Goal: Navigation & Orientation: Understand site structure

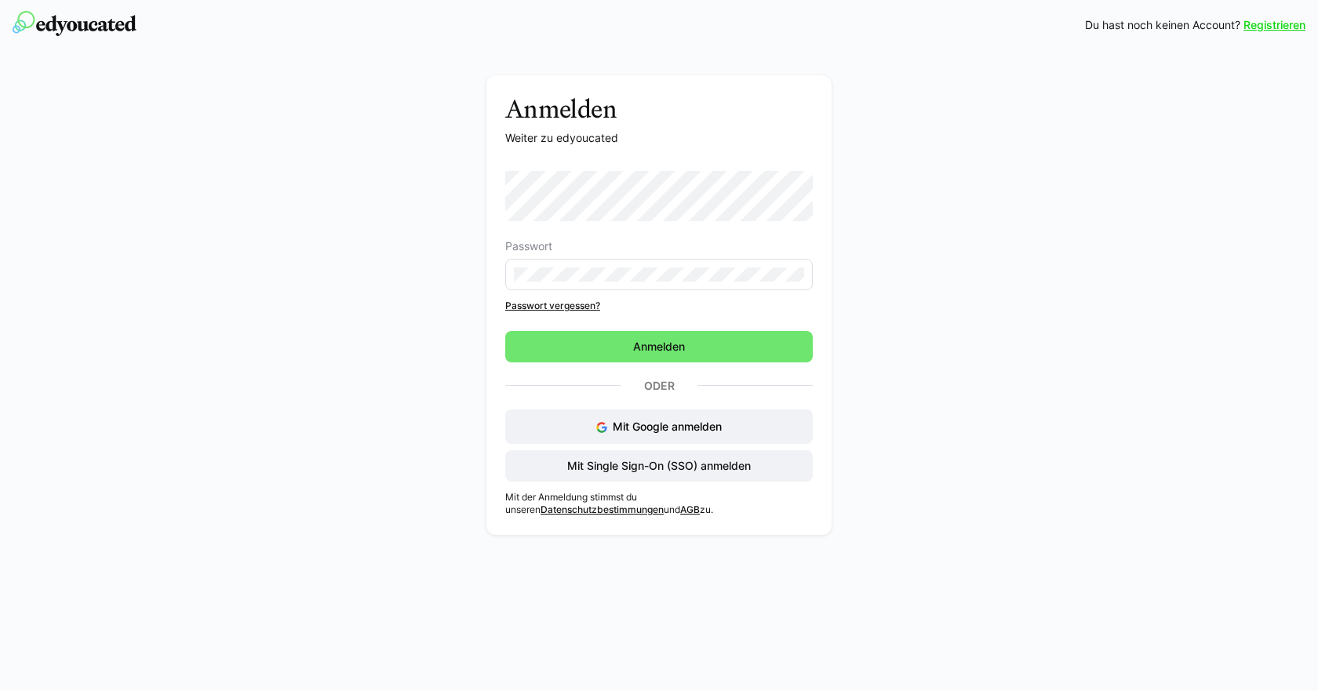
click at [593, 290] on div "Passwort Passwort vergessen?" at bounding box center [658, 241] width 307 height 141
click at [608, 285] on eds-input at bounding box center [658, 274] width 307 height 31
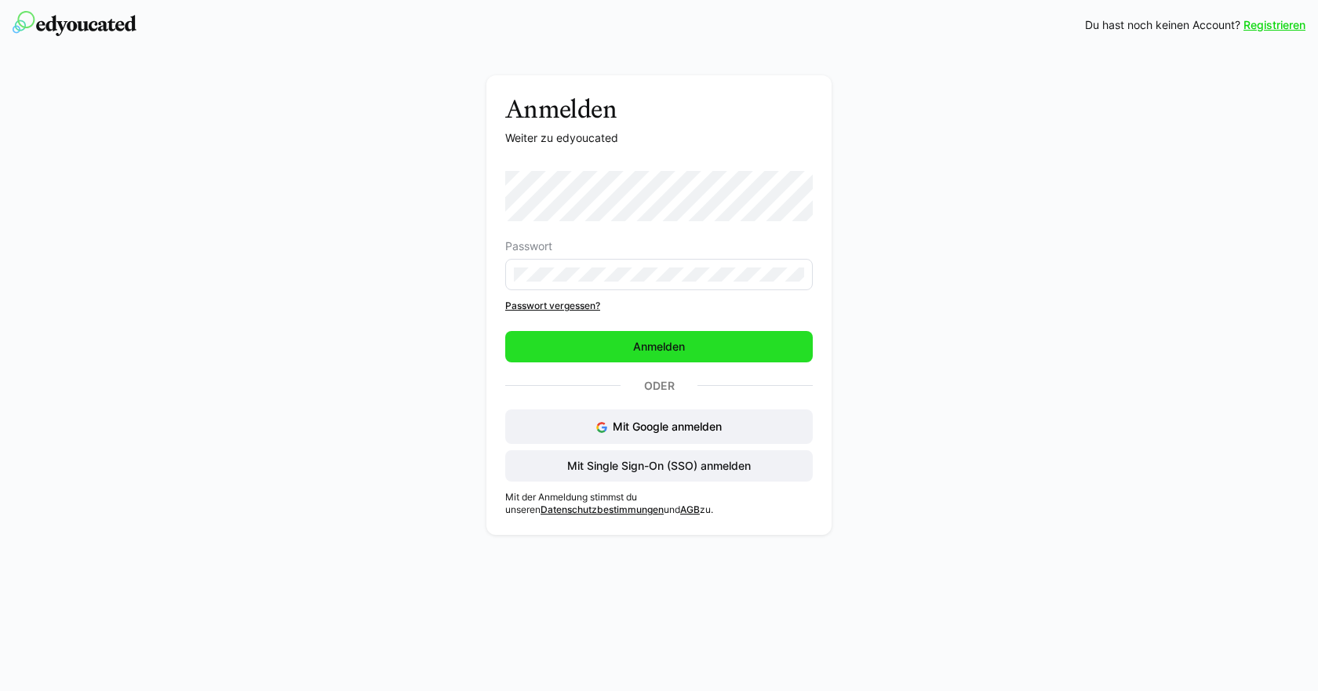
click at [689, 350] on span "Anmelden" at bounding box center [658, 346] width 307 height 31
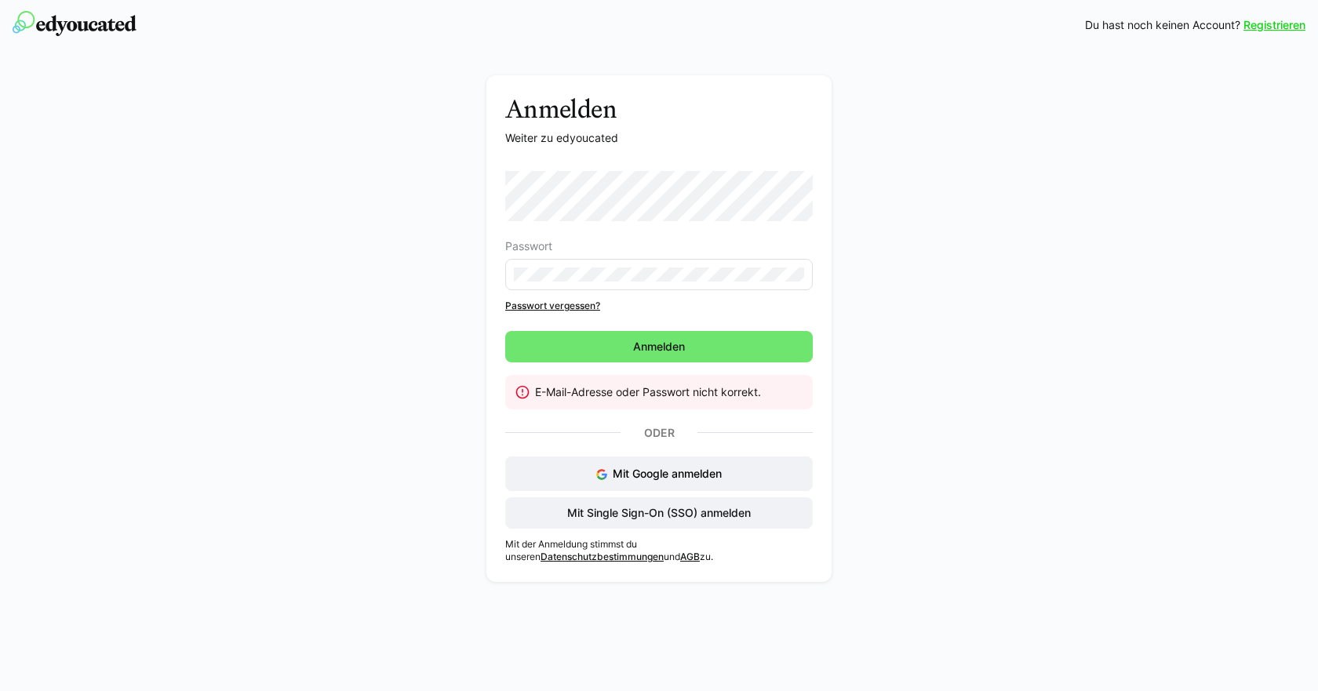
click at [683, 282] on eds-input at bounding box center [658, 274] width 307 height 31
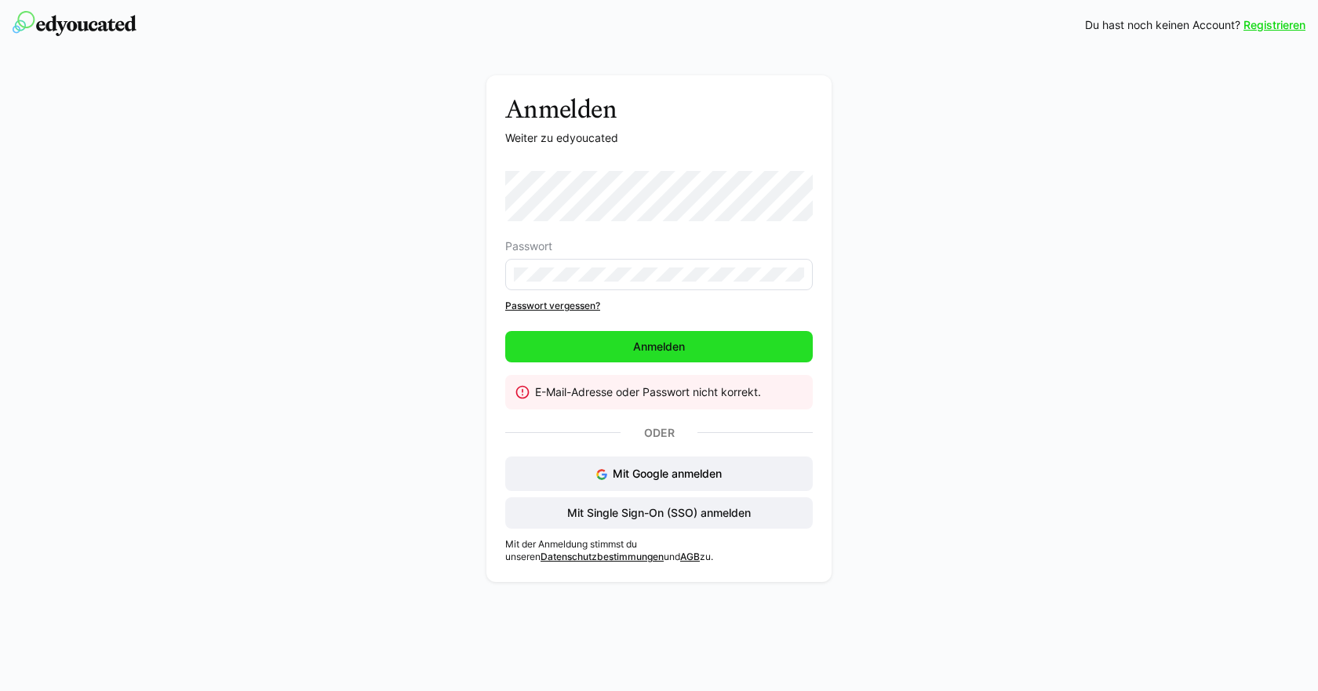
click at [659, 356] on span "Anmelden" at bounding box center [658, 346] width 307 height 31
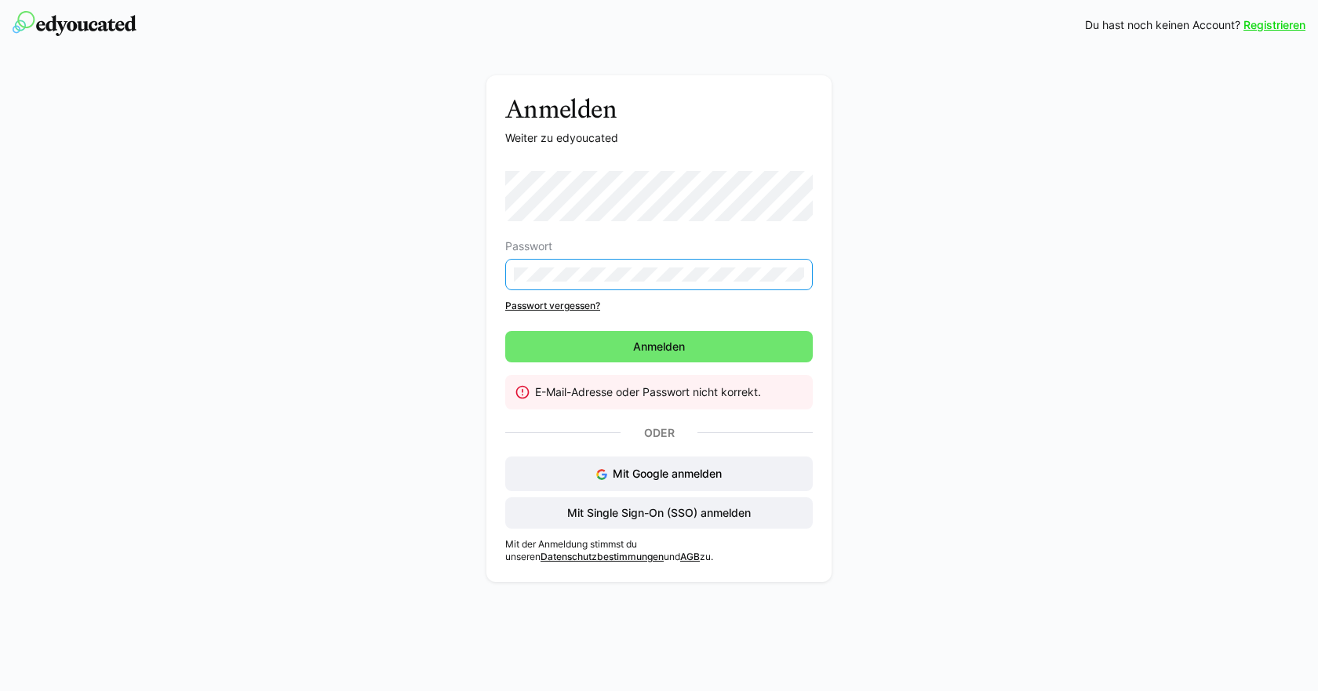
click at [508, 245] on eds-form-field "Passwort" at bounding box center [658, 265] width 307 height 50
click at [565, 356] on span "Anmelden" at bounding box center [658, 346] width 307 height 31
click at [478, 240] on div "Anmelden Weiter zu edyoucated Passwort Passwort vergessen? Anmelden E-Mail-Adre…" at bounding box center [659, 332] width 884 height 514
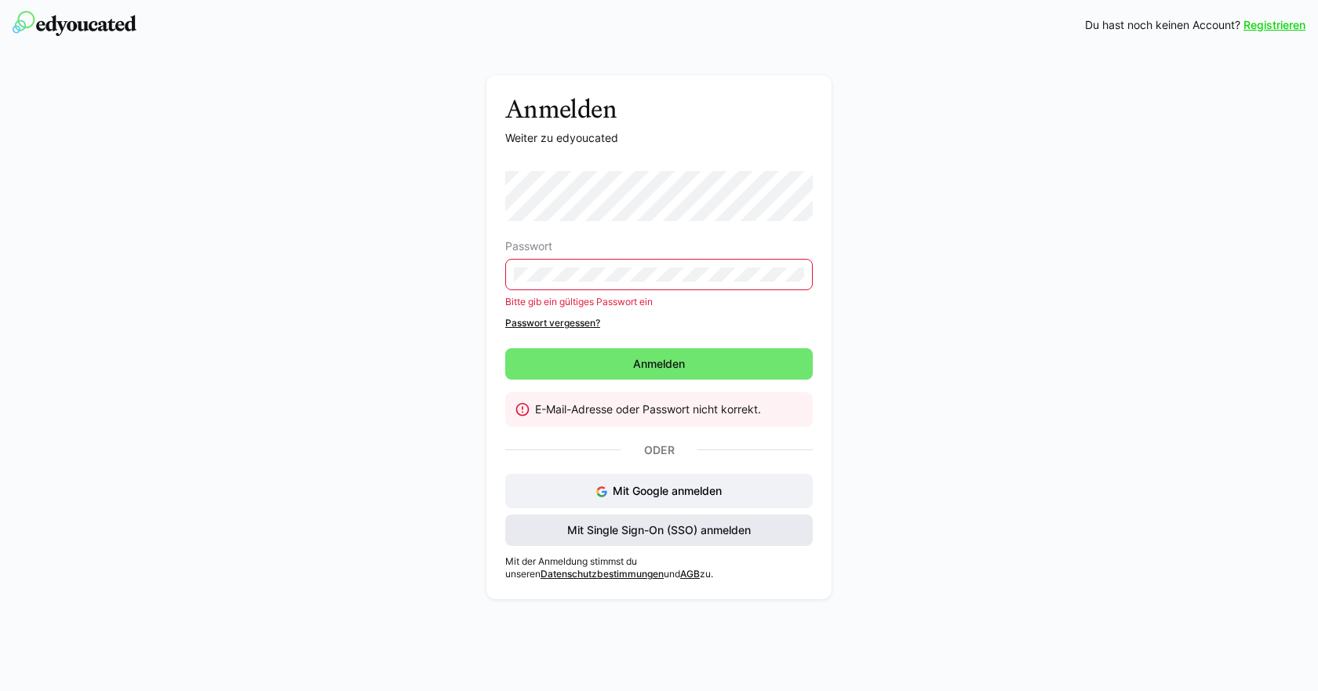
click at [648, 533] on span "Mit Single Sign-On (SSO) anmelden" at bounding box center [659, 530] width 188 height 16
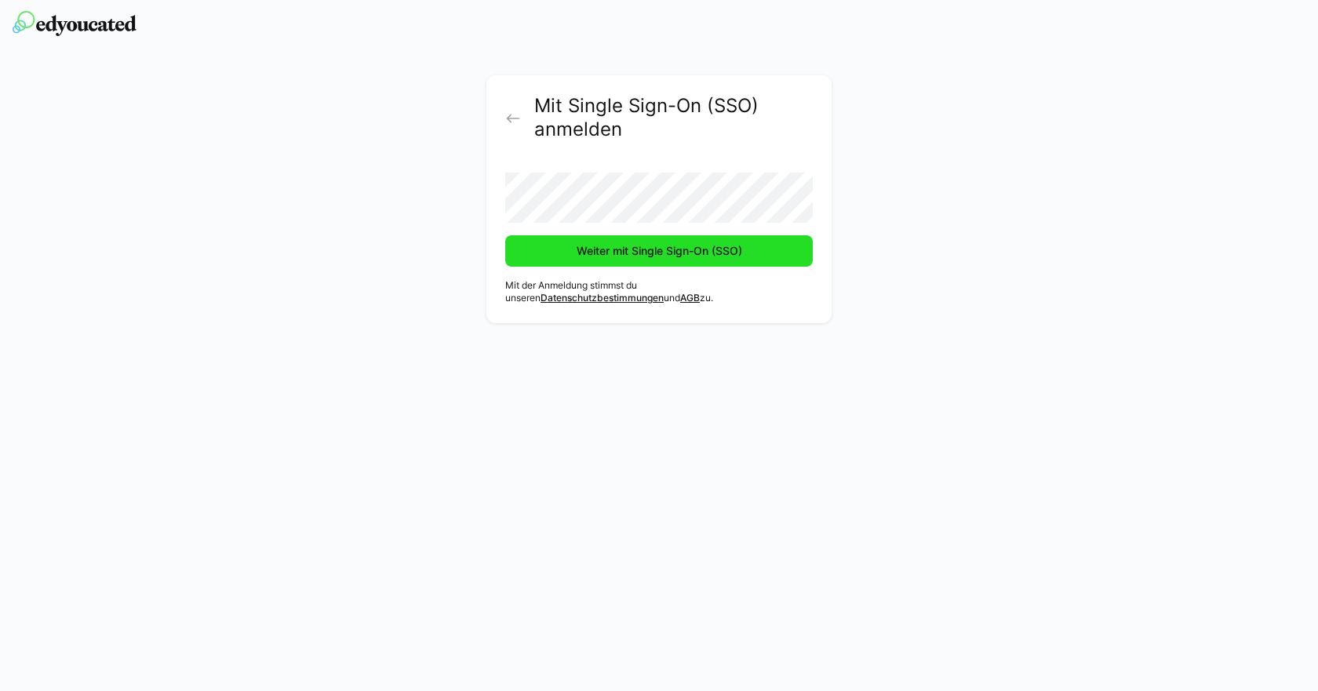
click at [591, 264] on span "Weiter mit Single Sign-On (SSO)" at bounding box center [658, 250] width 307 height 31
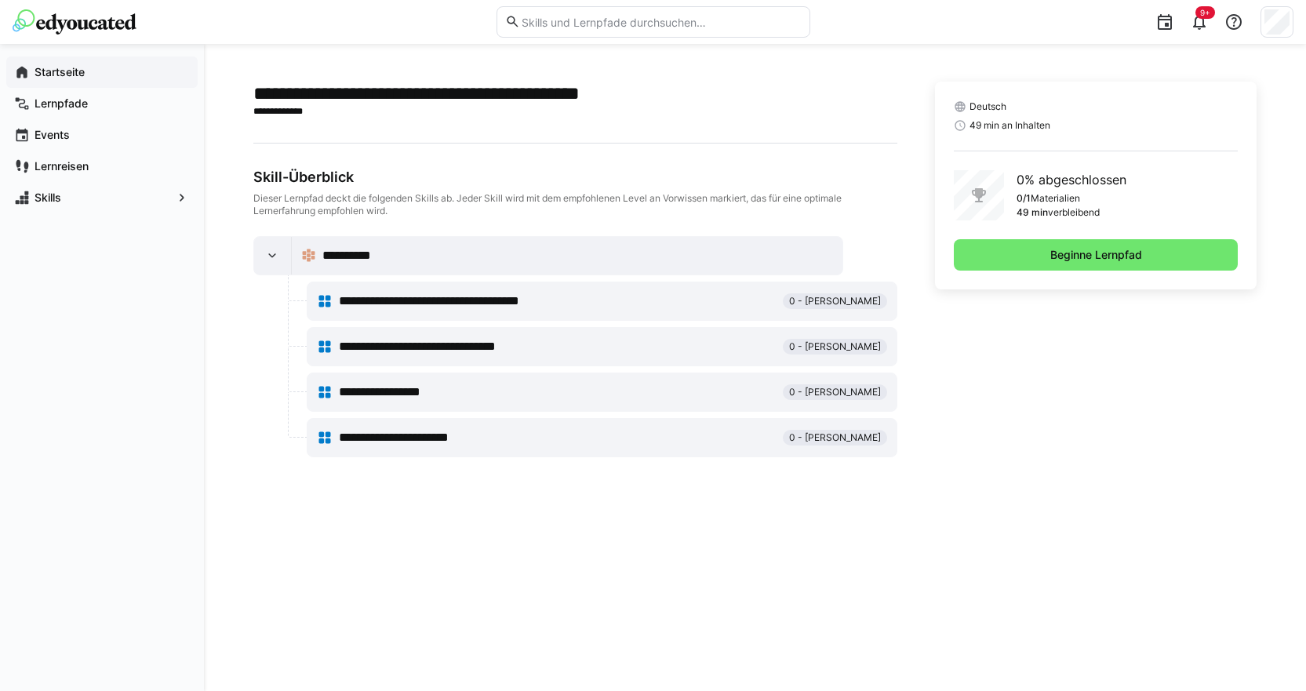
click at [77, 64] on span "Startseite" at bounding box center [111, 72] width 158 height 16
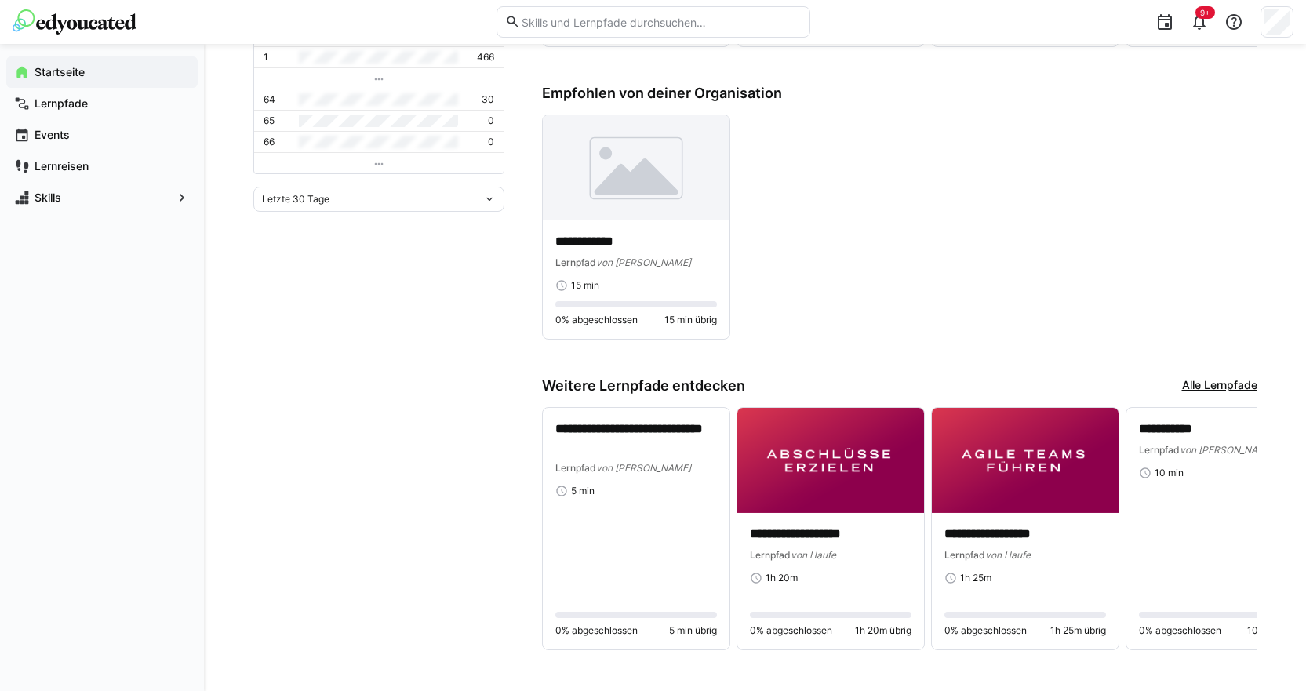
scroll to position [625, 0]
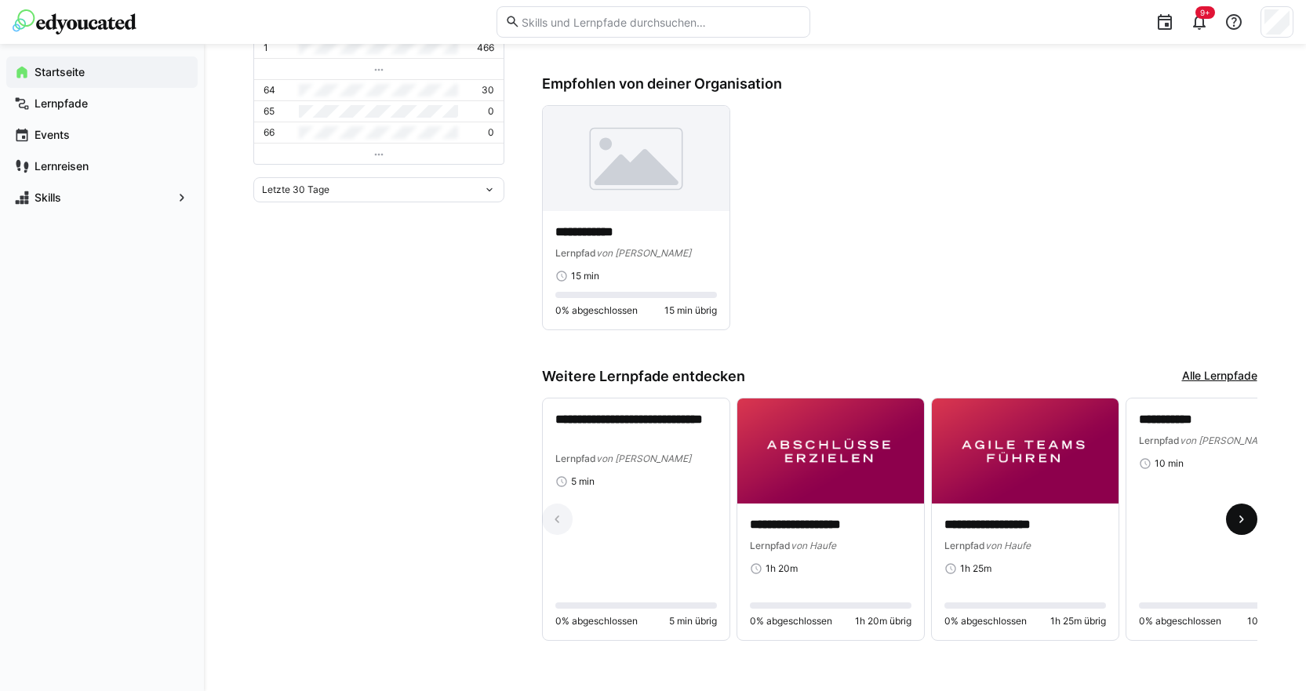
click at [1234, 516] on eds-icon at bounding box center [1242, 519] width 16 height 16
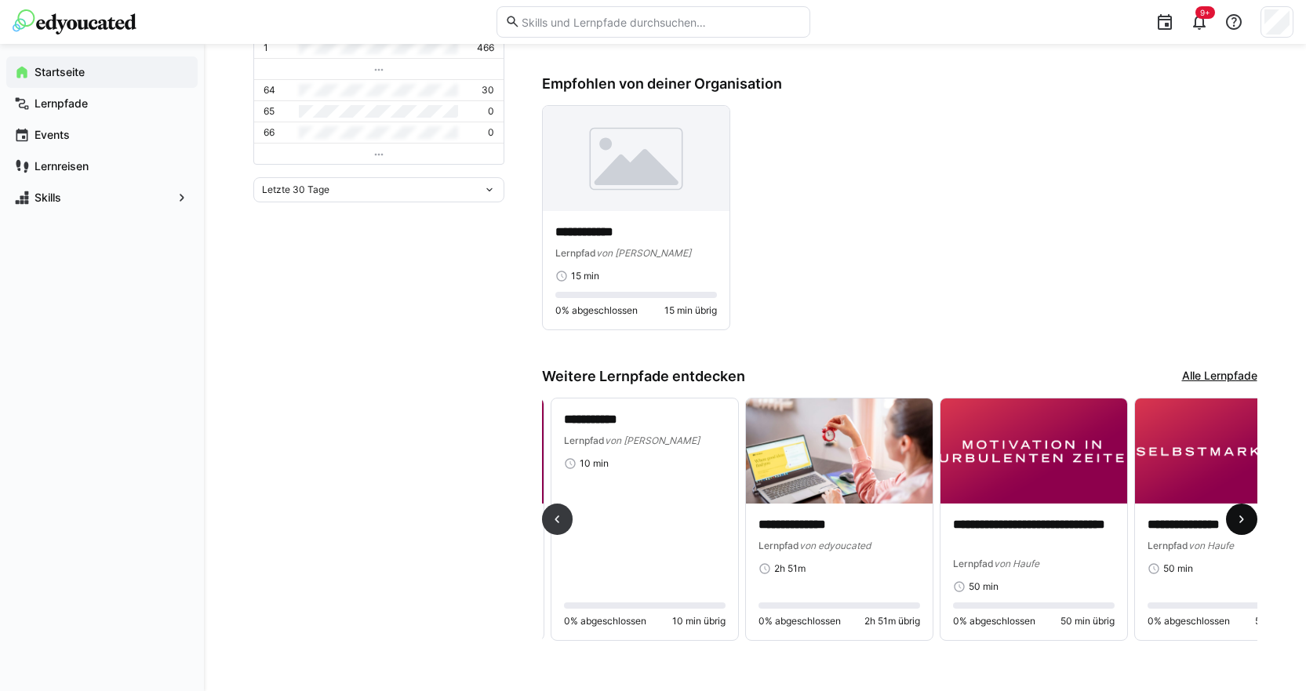
scroll to position [0, 583]
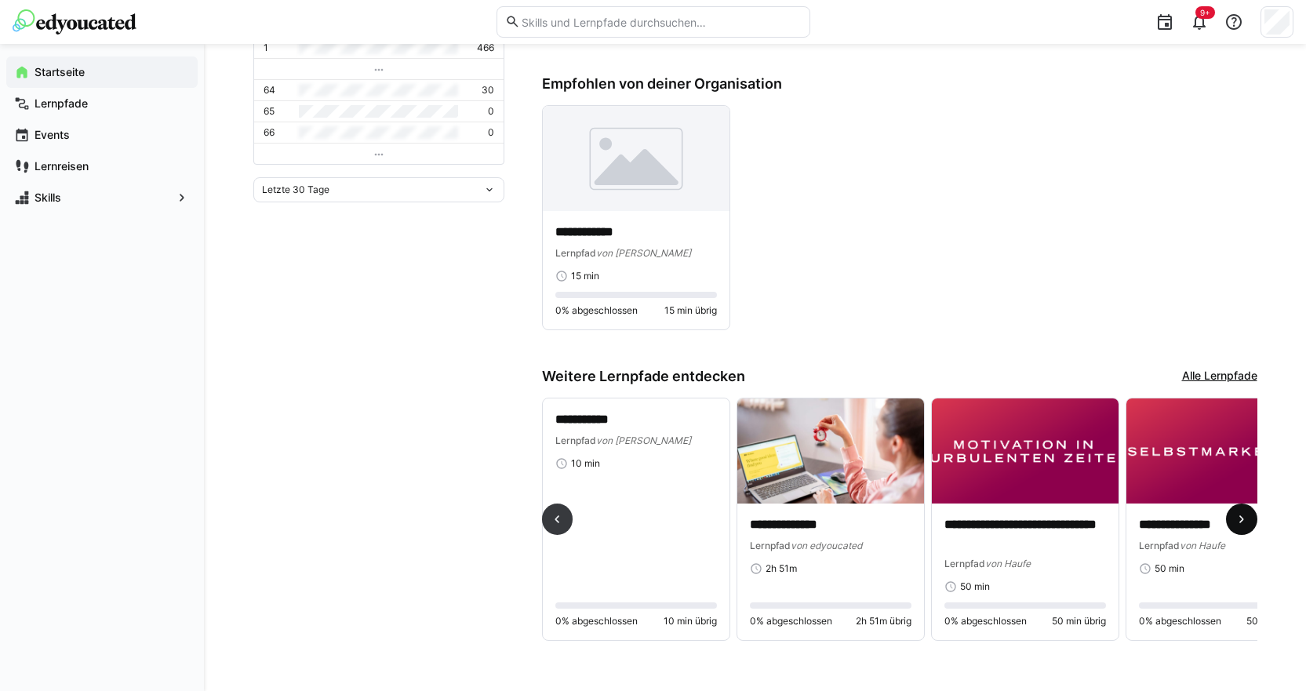
click at [1234, 516] on eds-icon at bounding box center [1242, 519] width 16 height 16
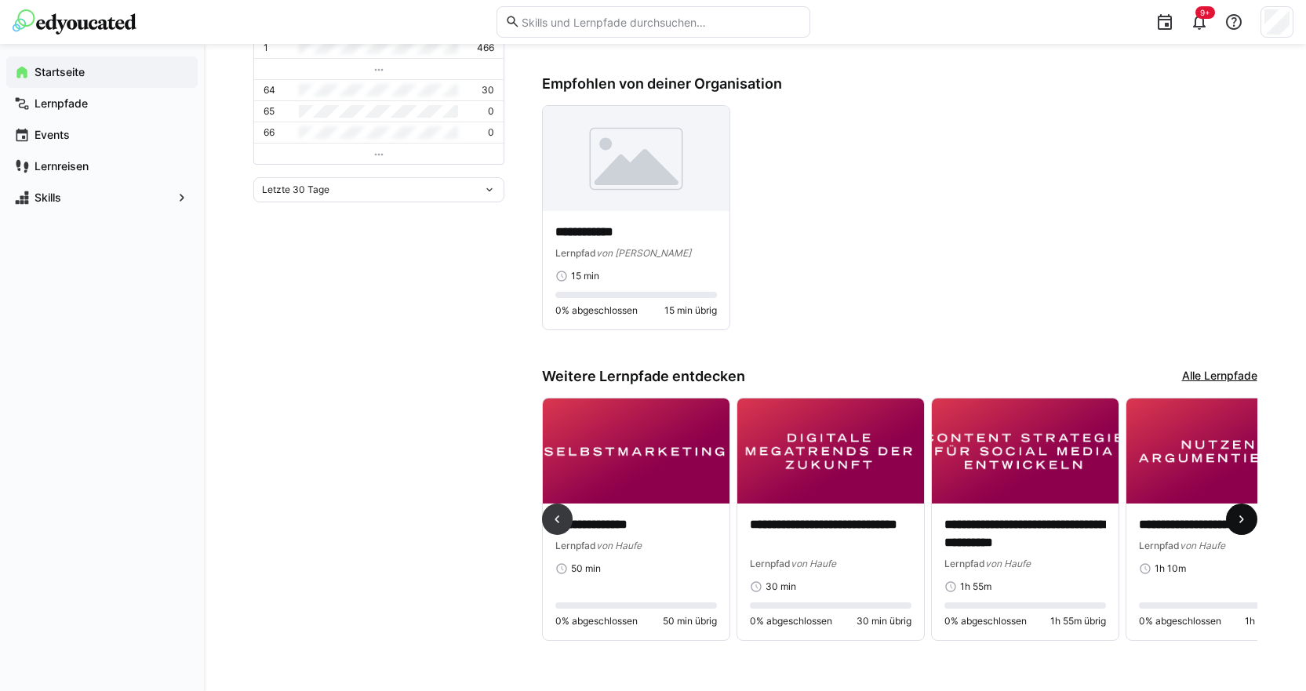
click at [1234, 516] on eds-icon at bounding box center [1242, 519] width 16 height 16
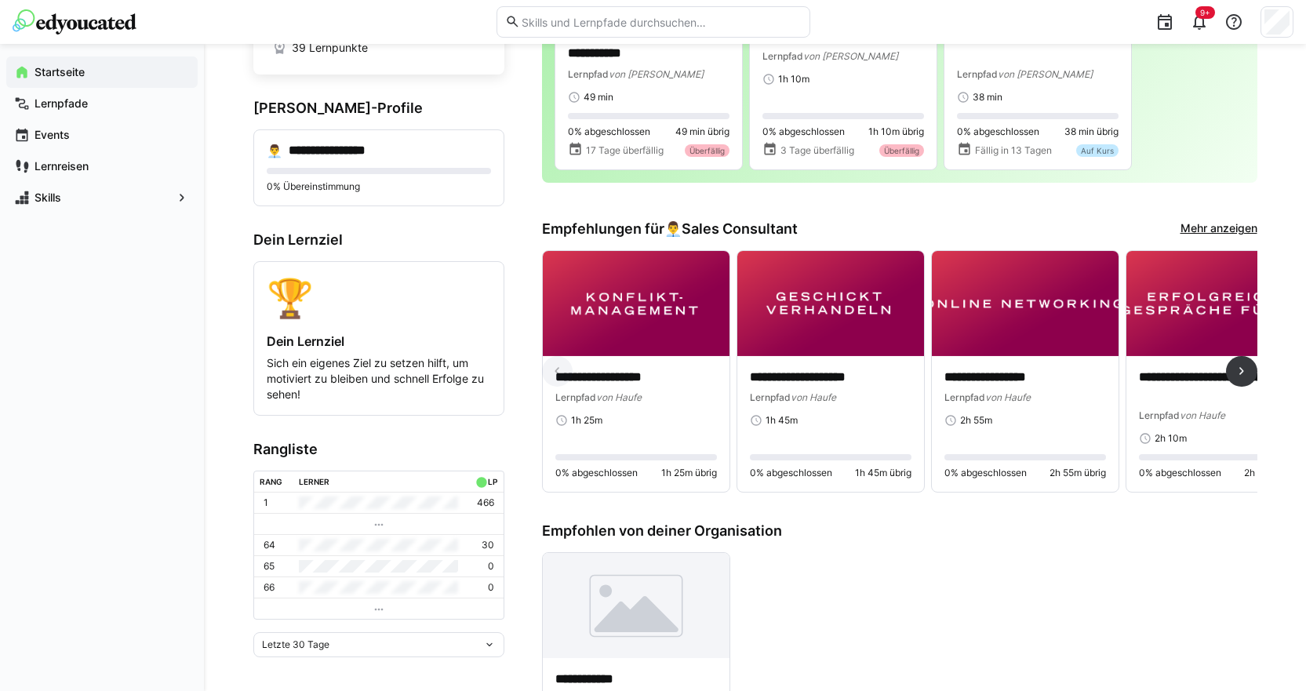
scroll to position [154, 0]
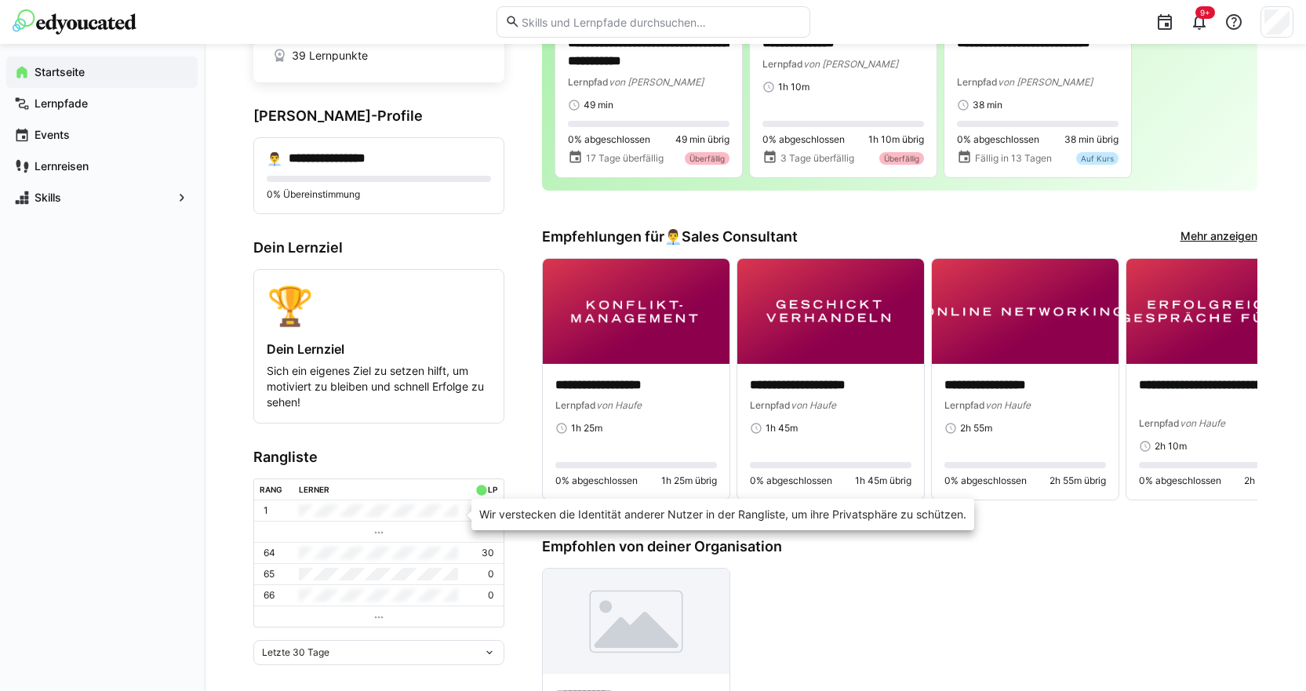
click at [337, 509] on td at bounding box center [378, 510] width 171 height 20
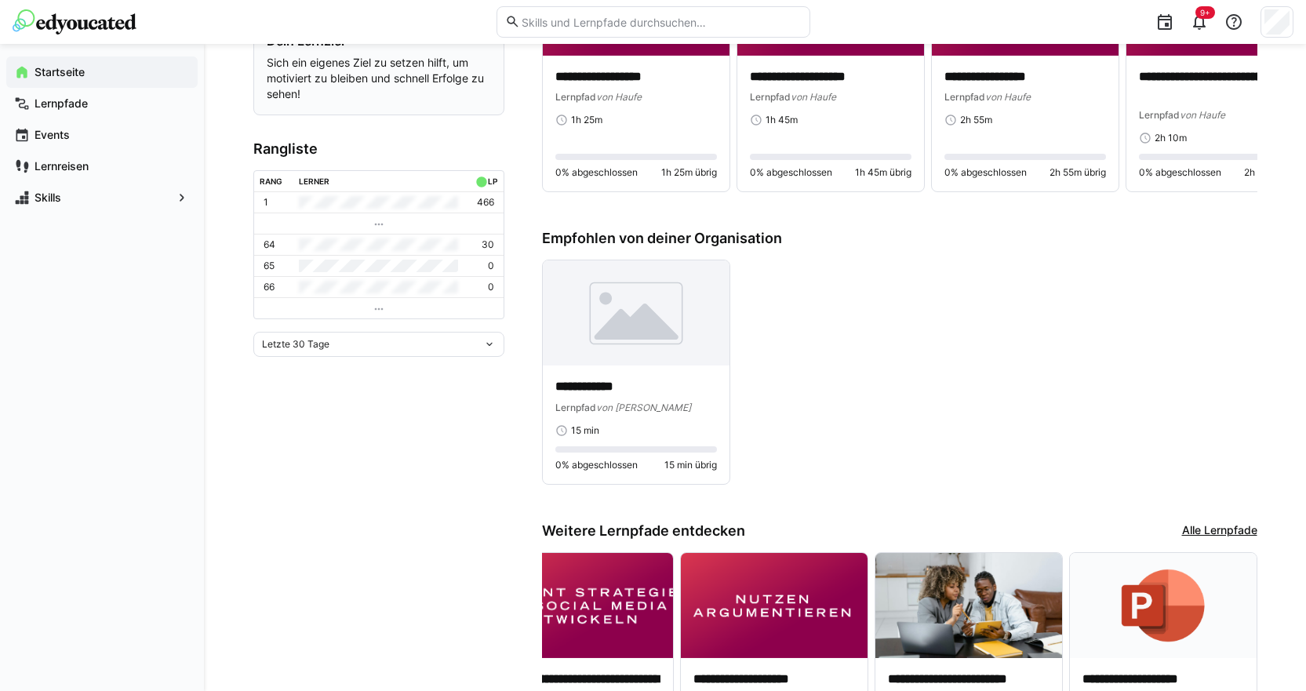
scroll to position [468, 0]
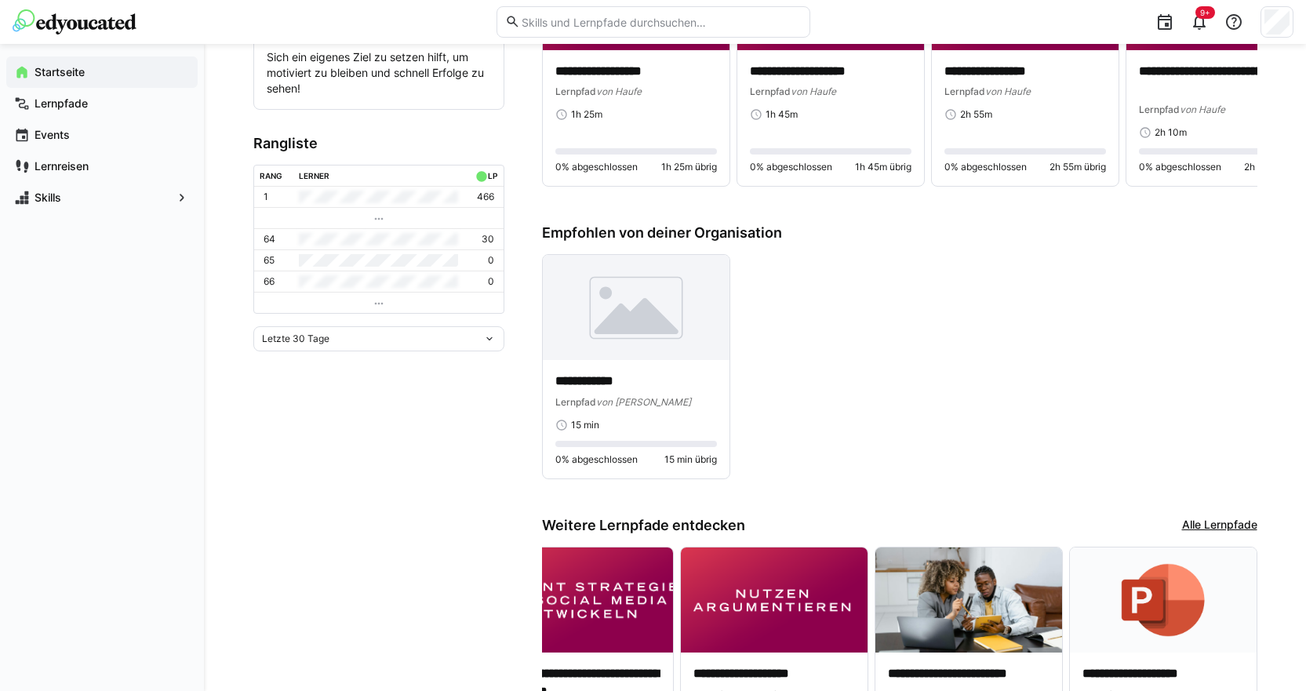
click at [371, 344] on div "Letzte 30 Tage" at bounding box center [372, 338] width 221 height 11
click at [318, 469] on span "Gesamt" at bounding box center [378, 475] width 251 height 25
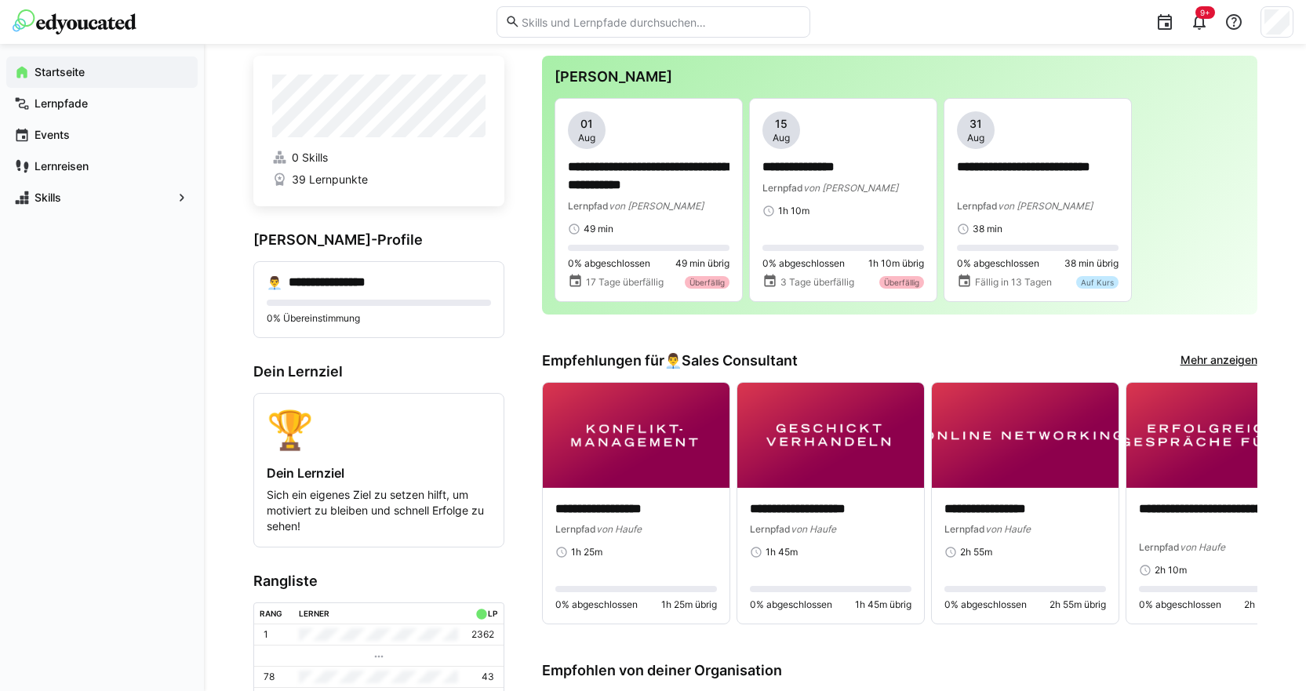
scroll to position [0, 0]
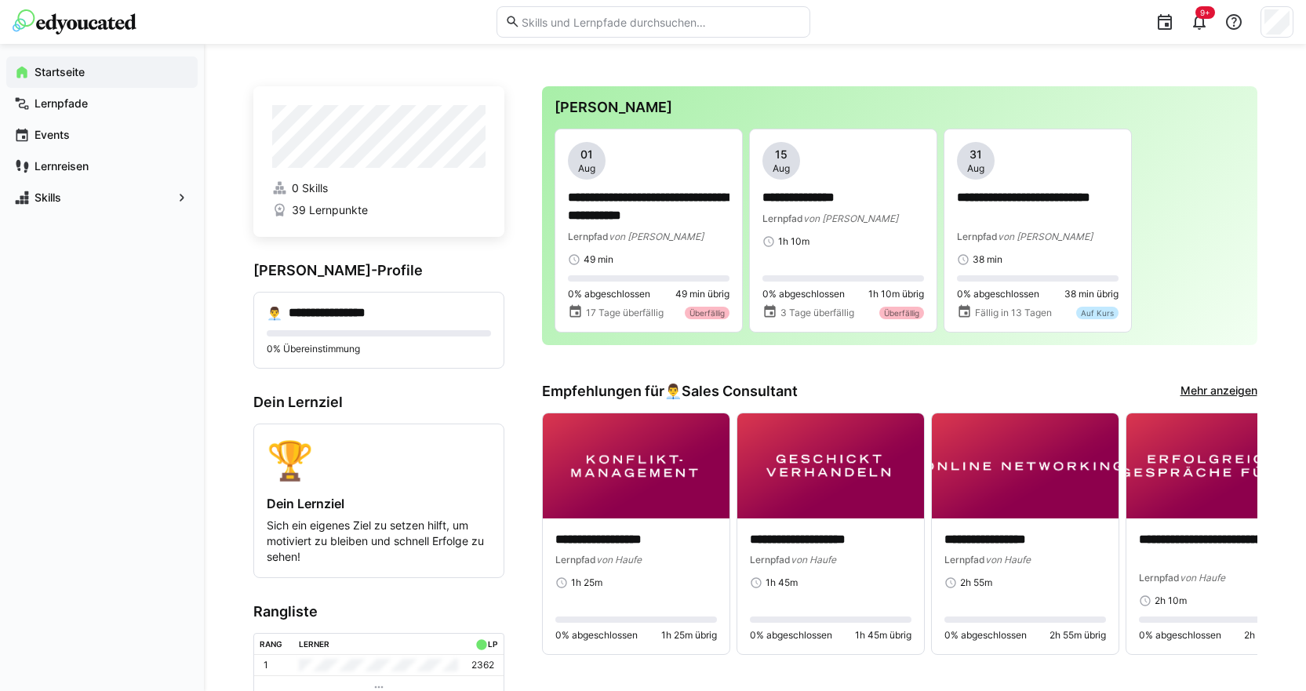
click at [0, 0] on app-navigation-label "Startseite" at bounding box center [0, 0] width 0 height 0
click at [0, 0] on app-navigation-label "Lernpfade" at bounding box center [0, 0] width 0 height 0
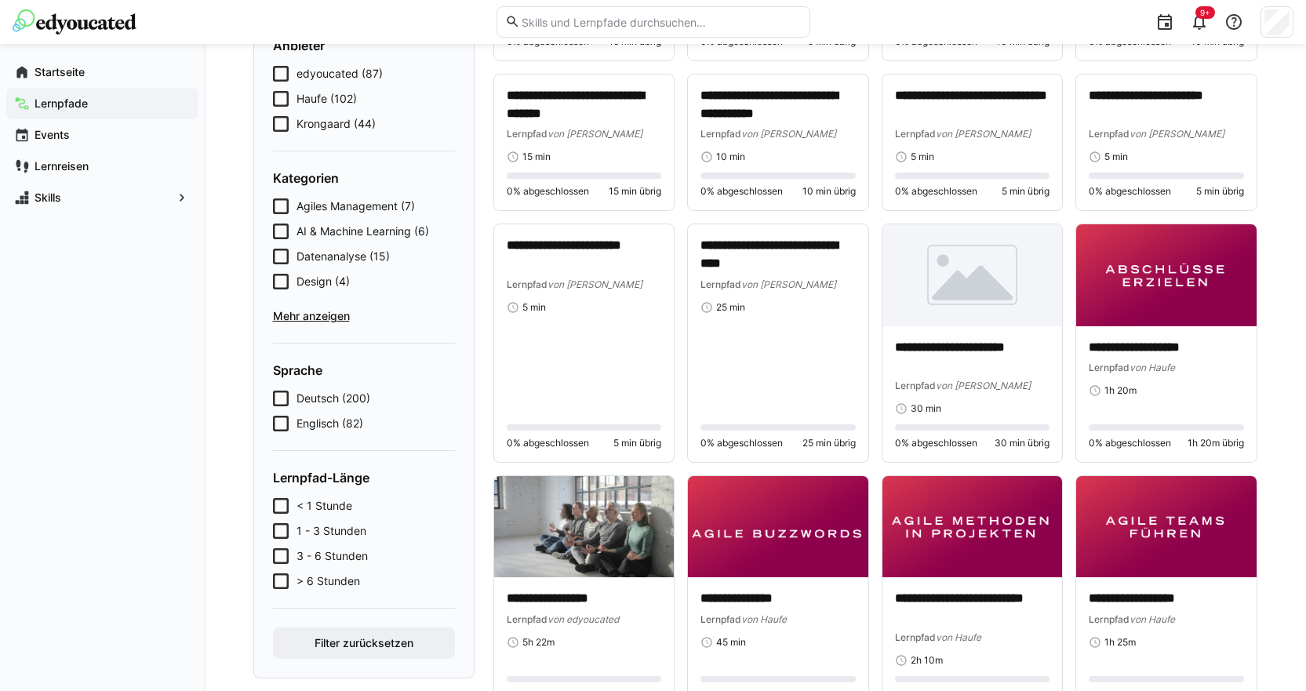
scroll to position [157, 0]
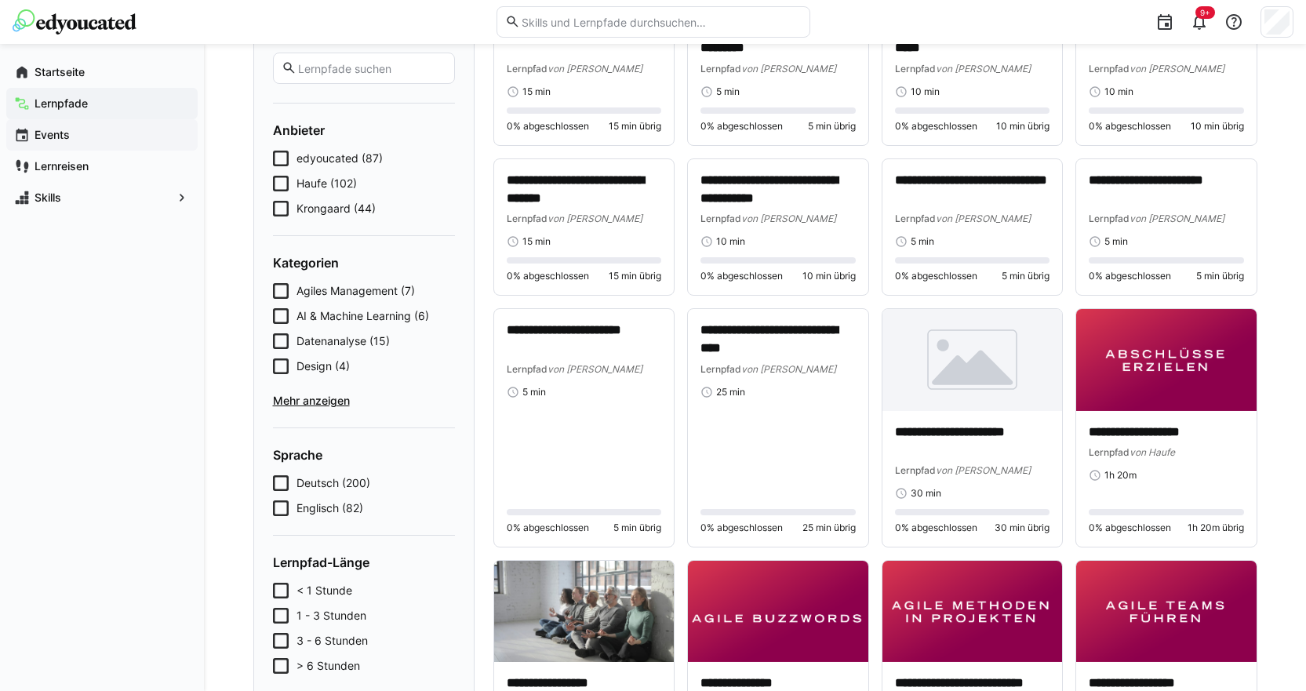
click at [62, 122] on div "Events" at bounding box center [101, 134] width 191 height 31
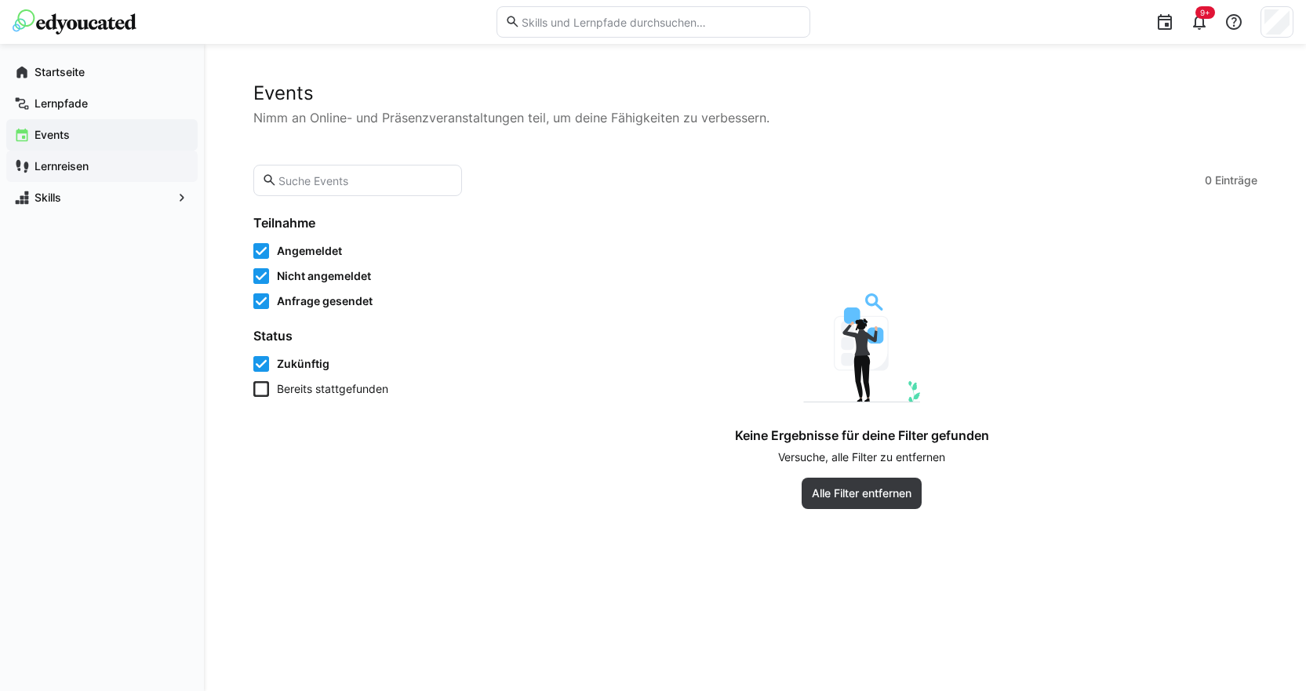
click at [0, 0] on app-navigation-label "Lernreisen" at bounding box center [0, 0] width 0 height 0
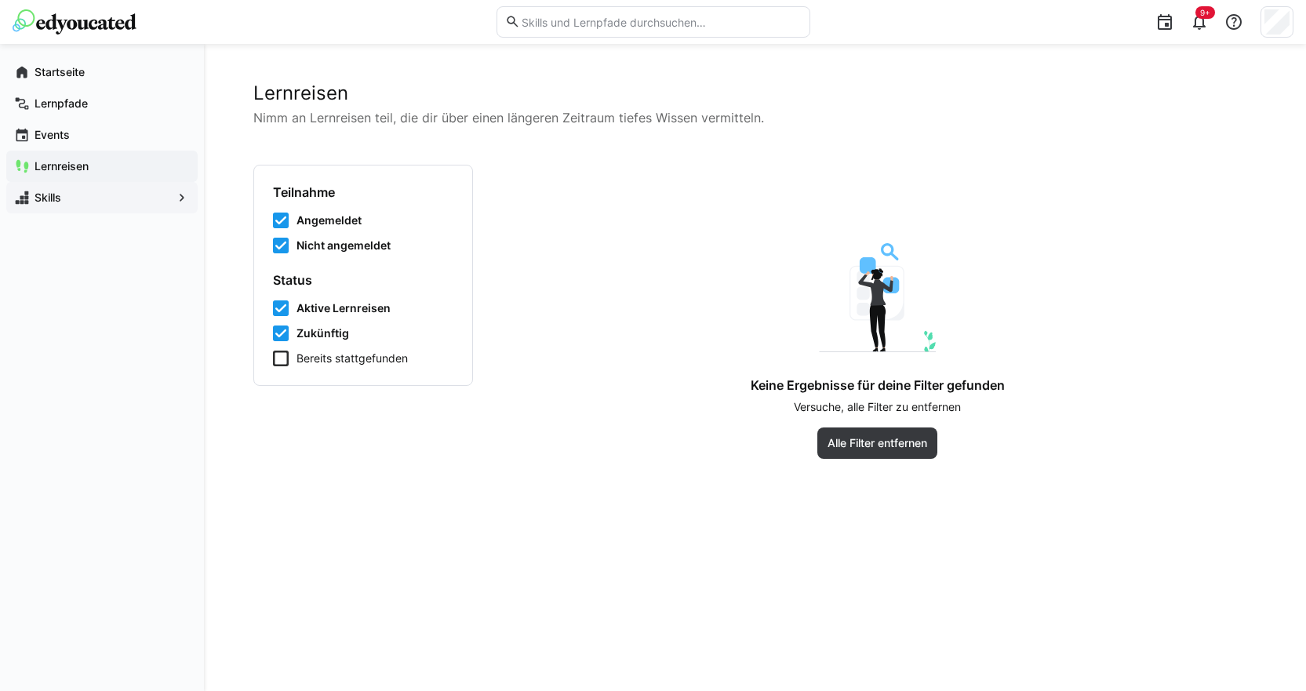
click at [0, 0] on app-navigation-label "Skills" at bounding box center [0, 0] width 0 height 0
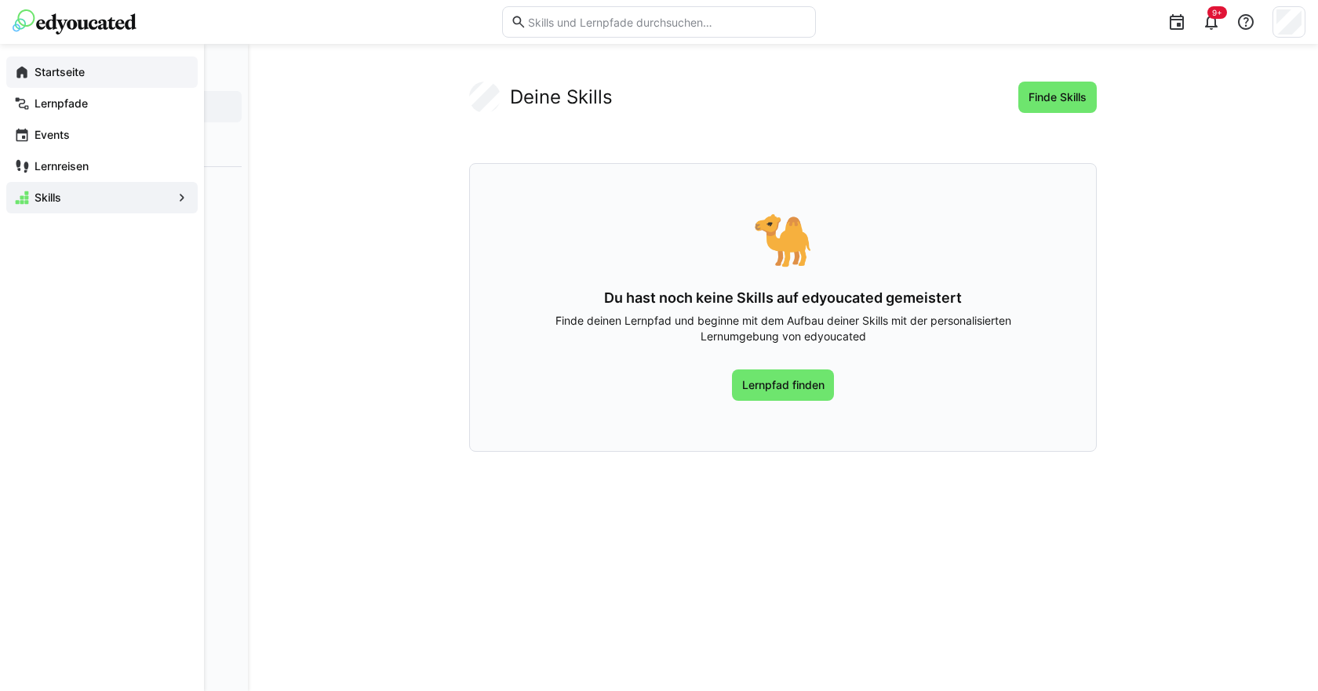
click at [75, 59] on div "Startseite" at bounding box center [101, 71] width 191 height 31
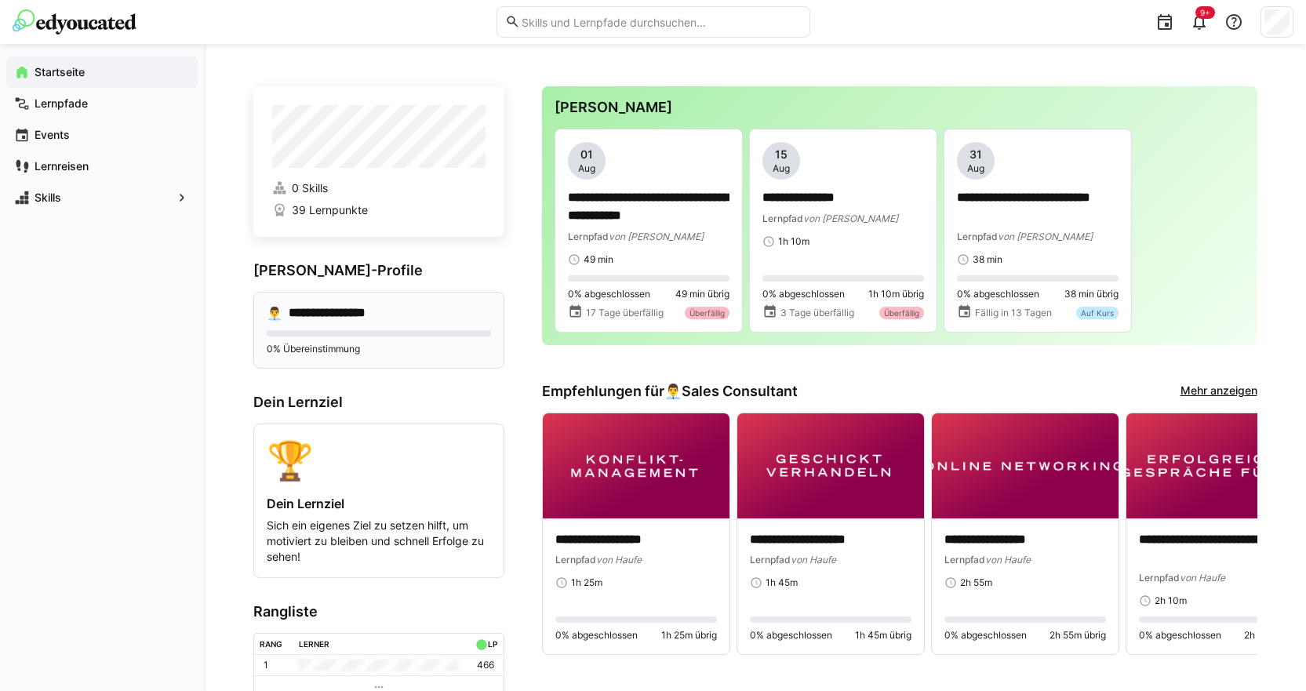
click at [317, 324] on div "**********" at bounding box center [378, 330] width 251 height 77
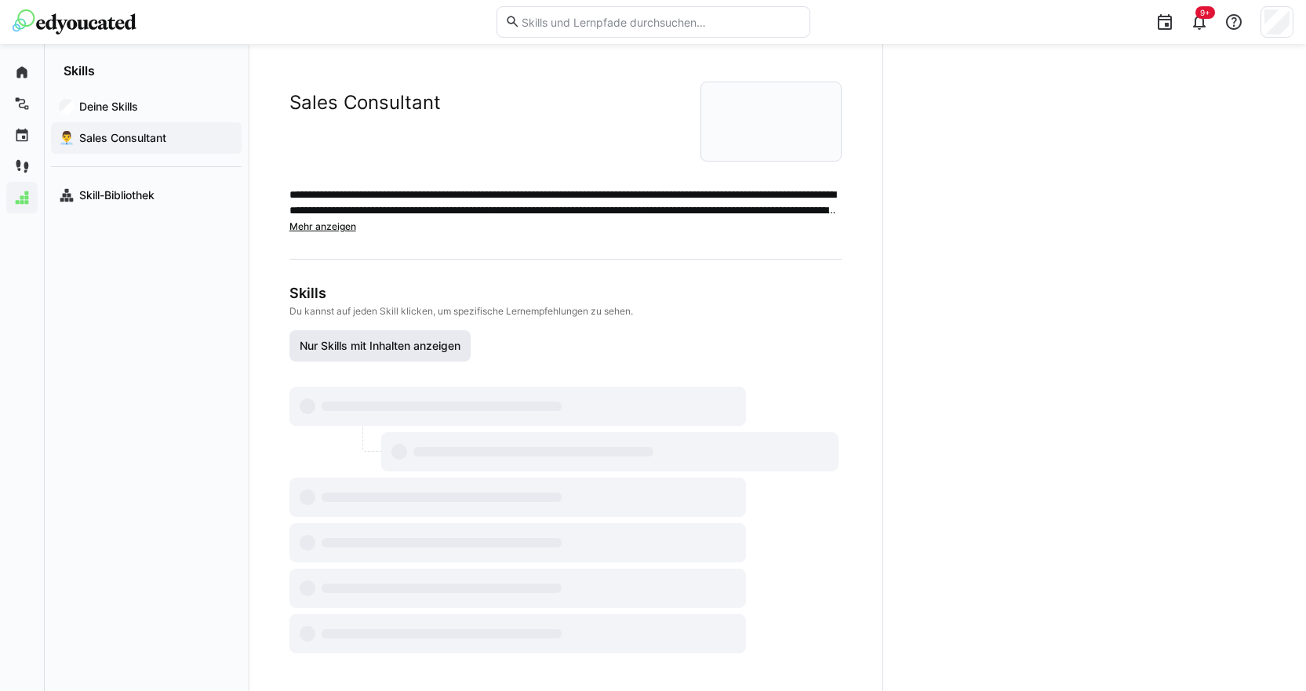
click at [328, 346] on span "Nur Skills mit Inhalten anzeigen" at bounding box center [379, 346] width 165 height 16
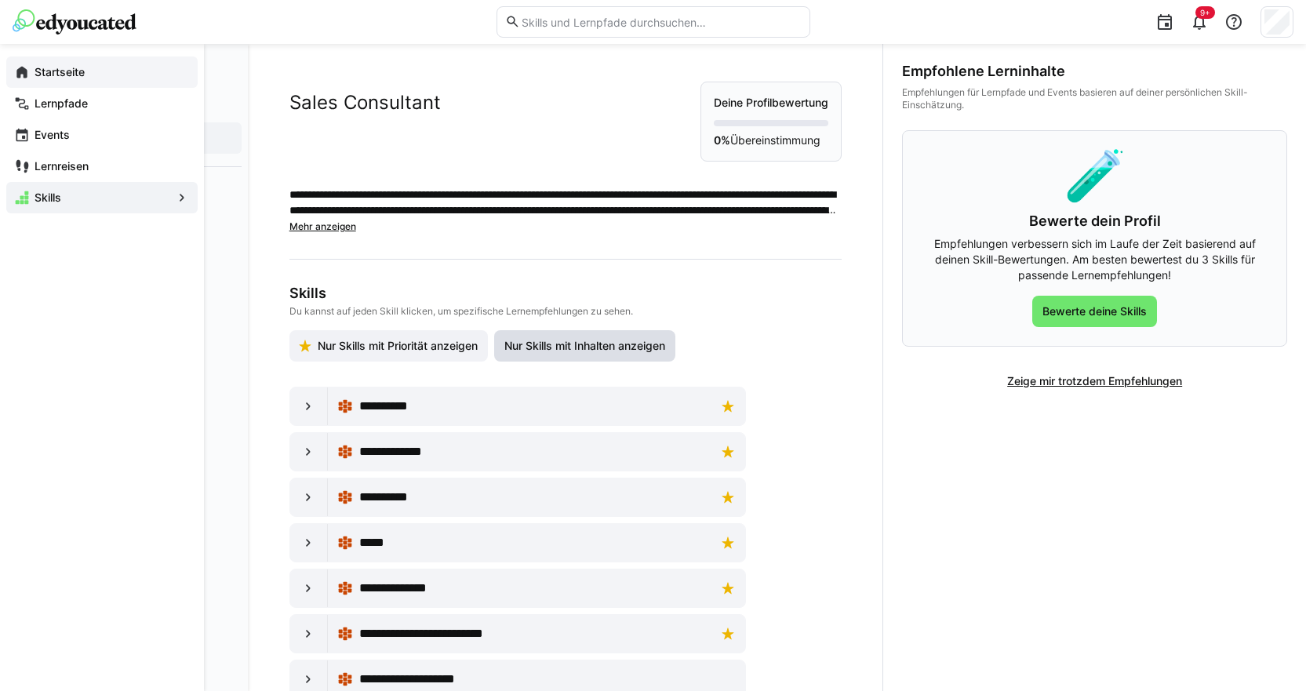
click at [0, 0] on app-navigation-label "Startseite" at bounding box center [0, 0] width 0 height 0
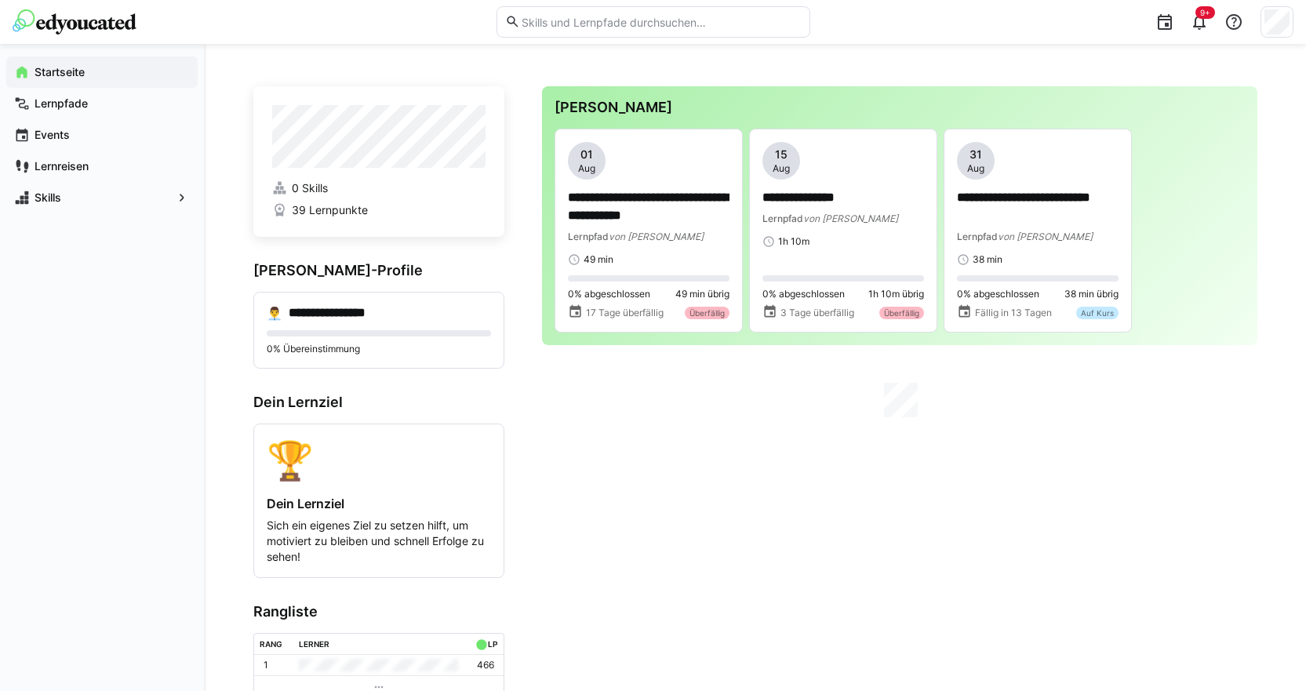
click at [609, 104] on h3 "[PERSON_NAME]" at bounding box center [899, 107] width 690 height 17
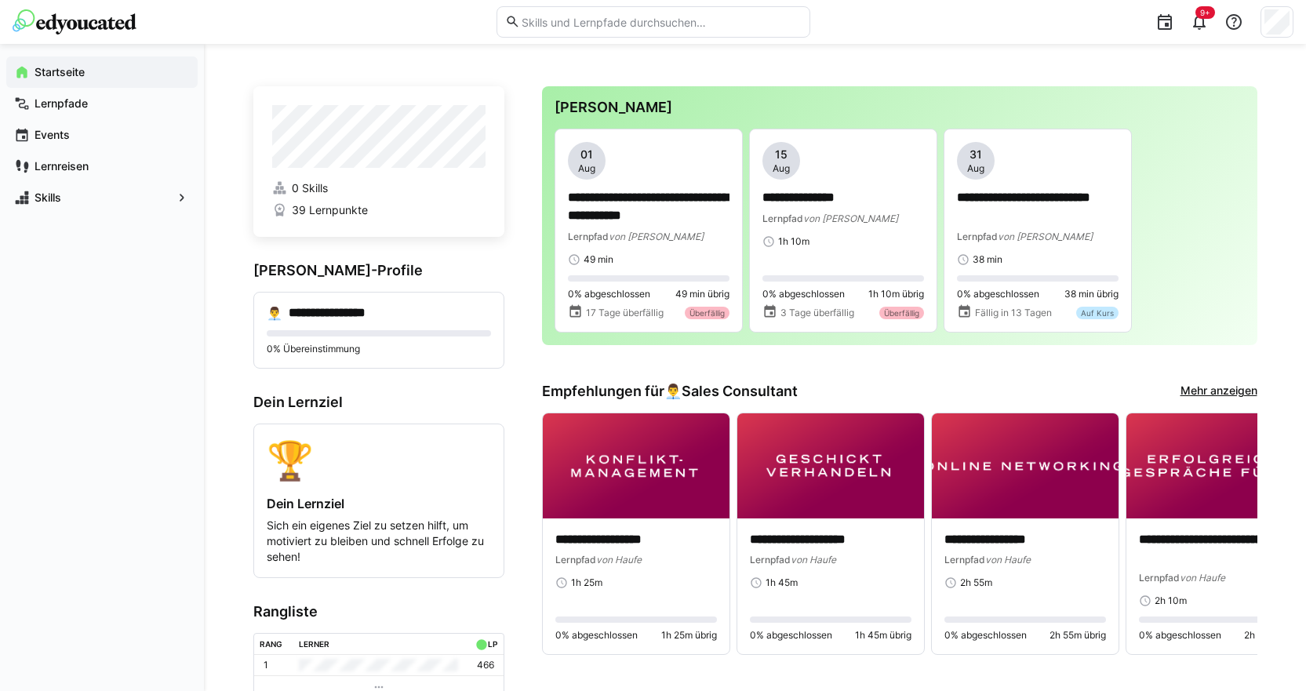
click at [1194, 387] on link "Mehr anzeigen" at bounding box center [1218, 391] width 77 height 17
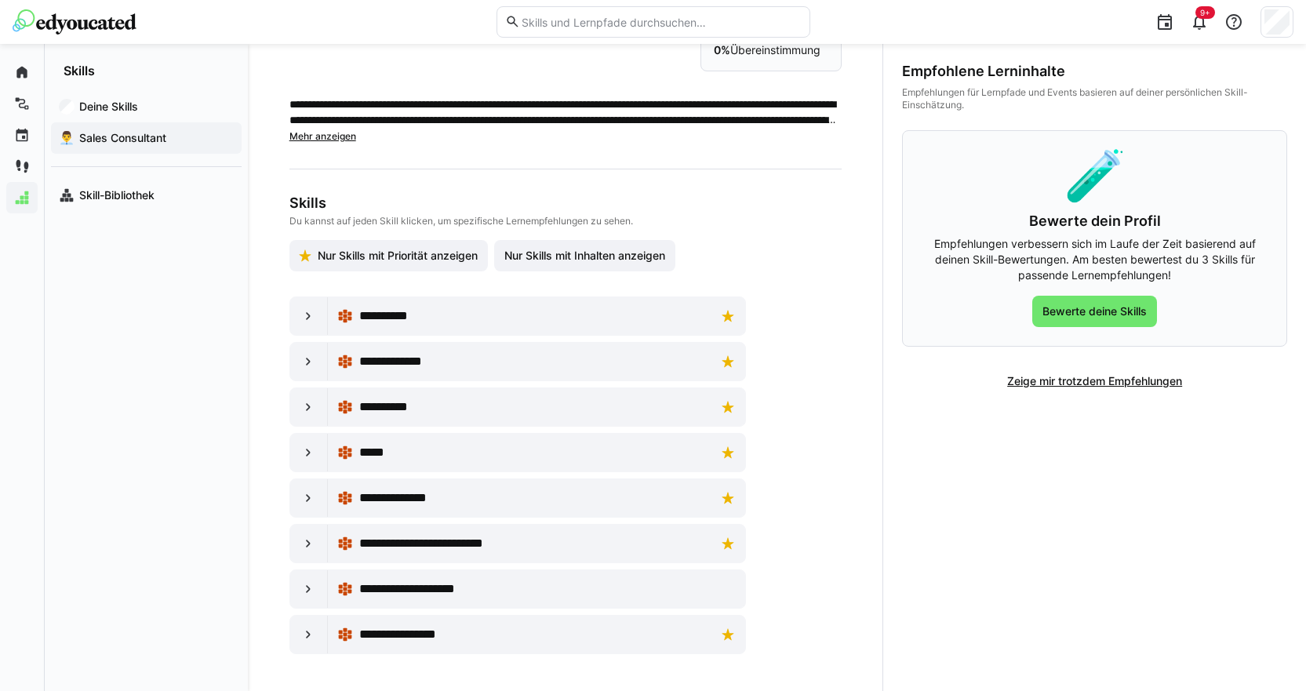
scroll to position [91, 0]
click at [300, 361] on eds-icon at bounding box center [308, 361] width 16 height 16
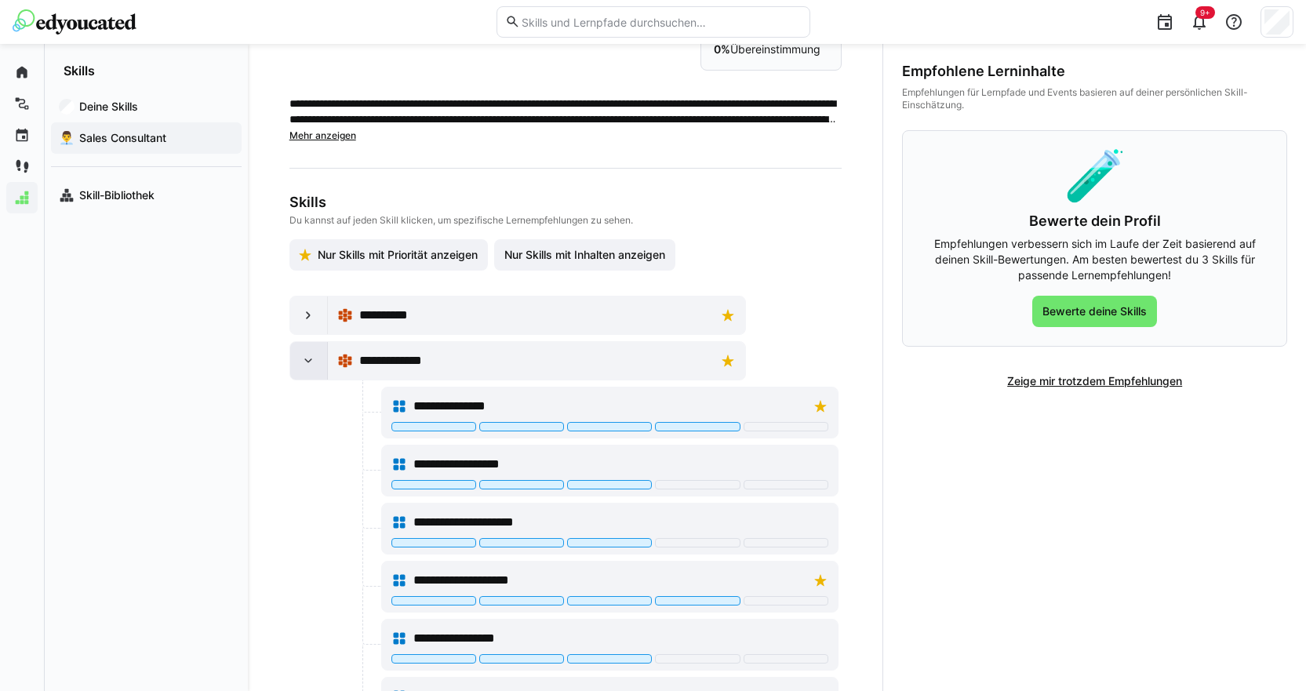
click at [300, 353] on eds-icon at bounding box center [308, 361] width 16 height 16
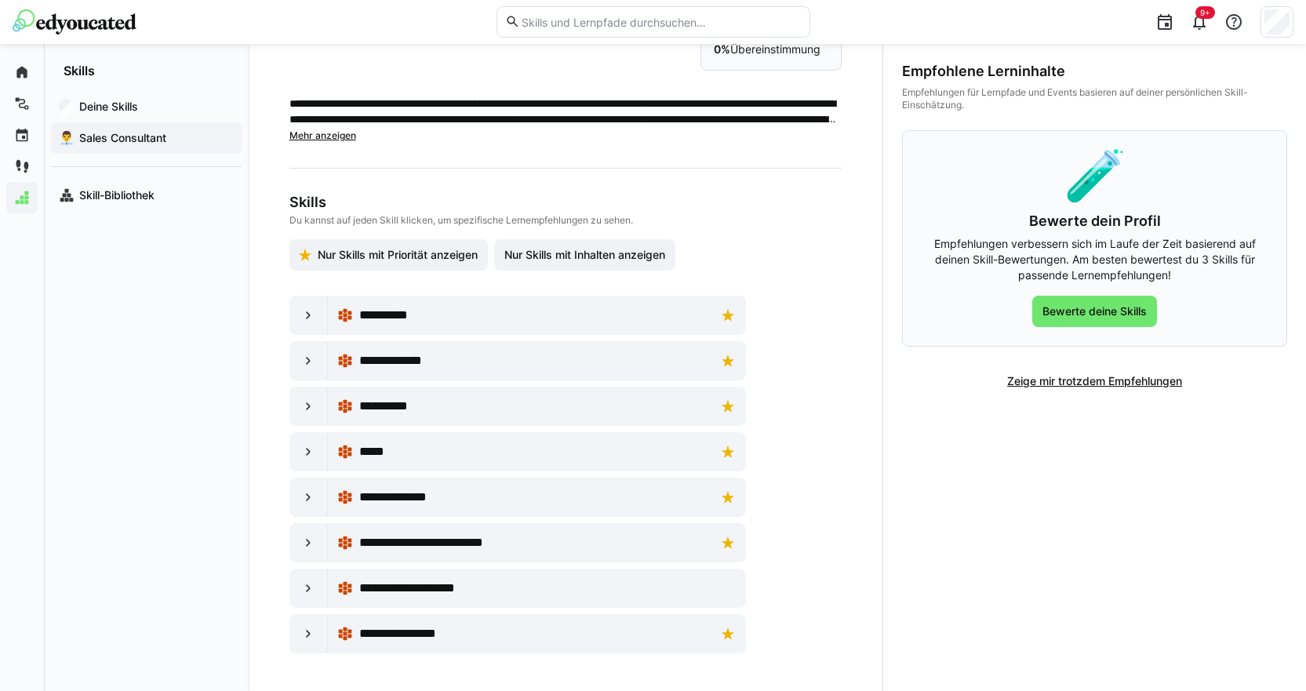
click at [302, 340] on div "**********" at bounding box center [563, 475] width 549 height 358
click at [302, 348] on div at bounding box center [309, 361] width 38 height 38
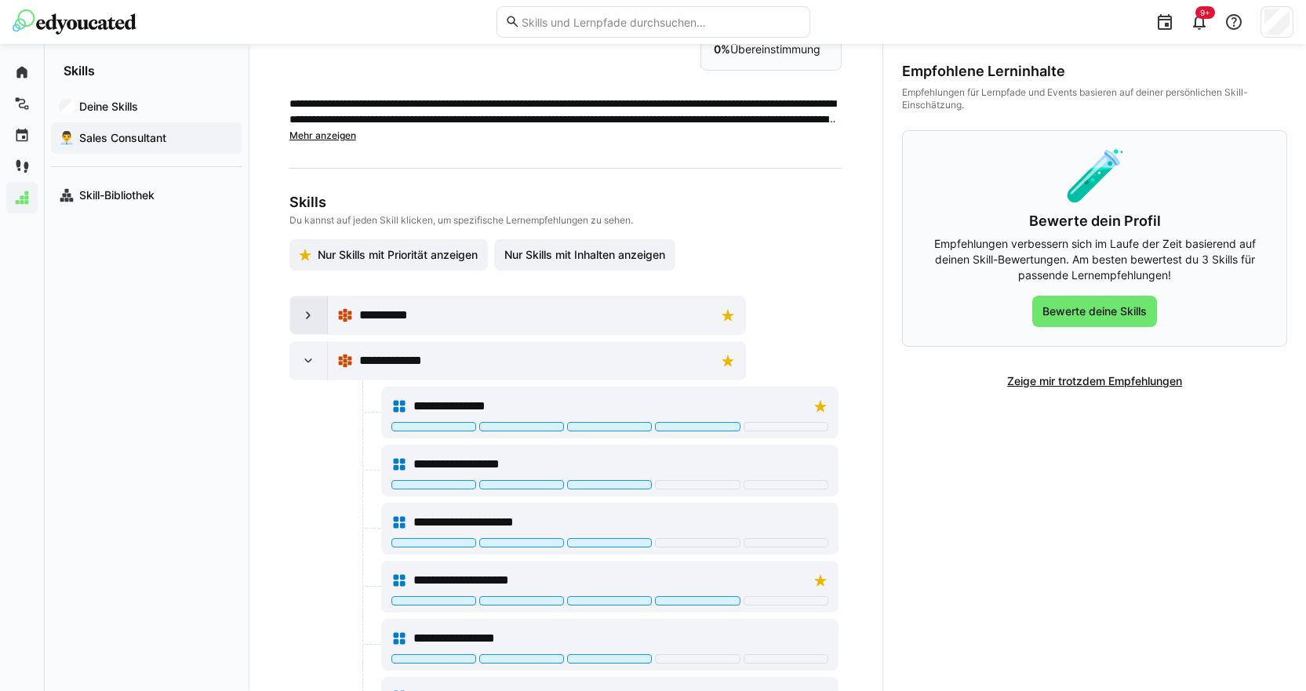
click at [304, 314] on eds-icon at bounding box center [308, 315] width 16 height 16
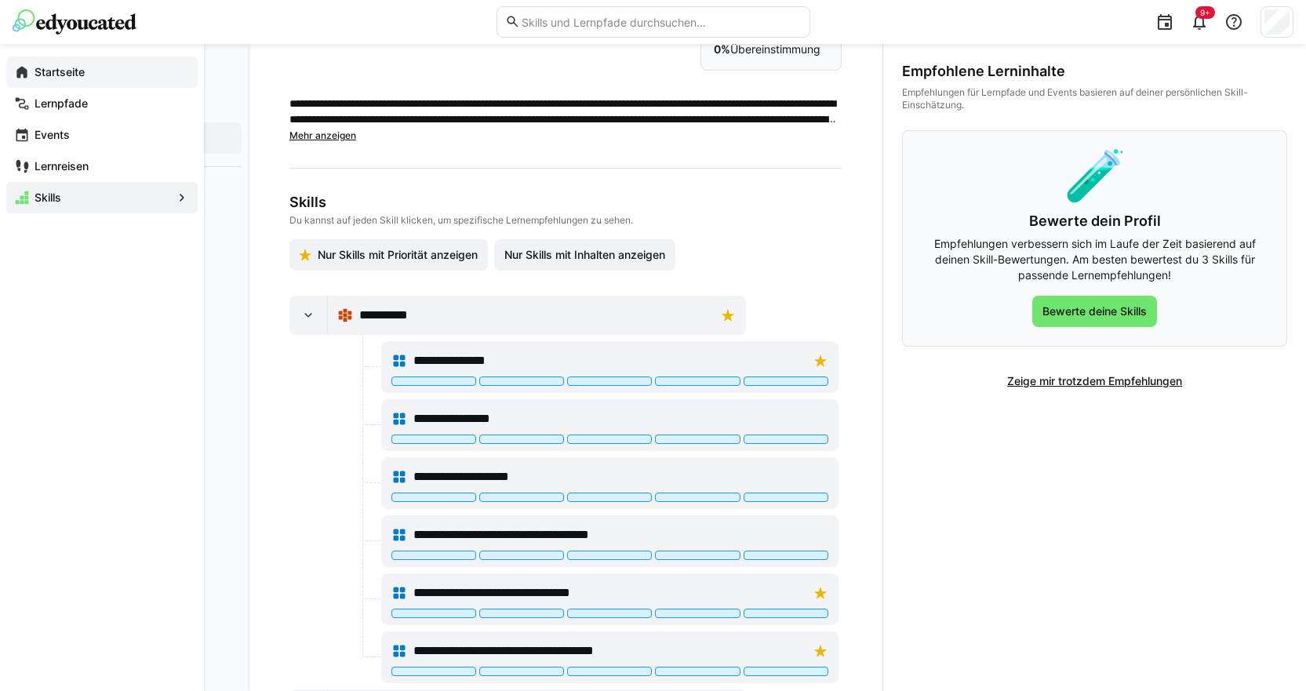
click at [34, 69] on span "Startseite" at bounding box center [111, 72] width 158 height 16
